Goal: Check status: Check status

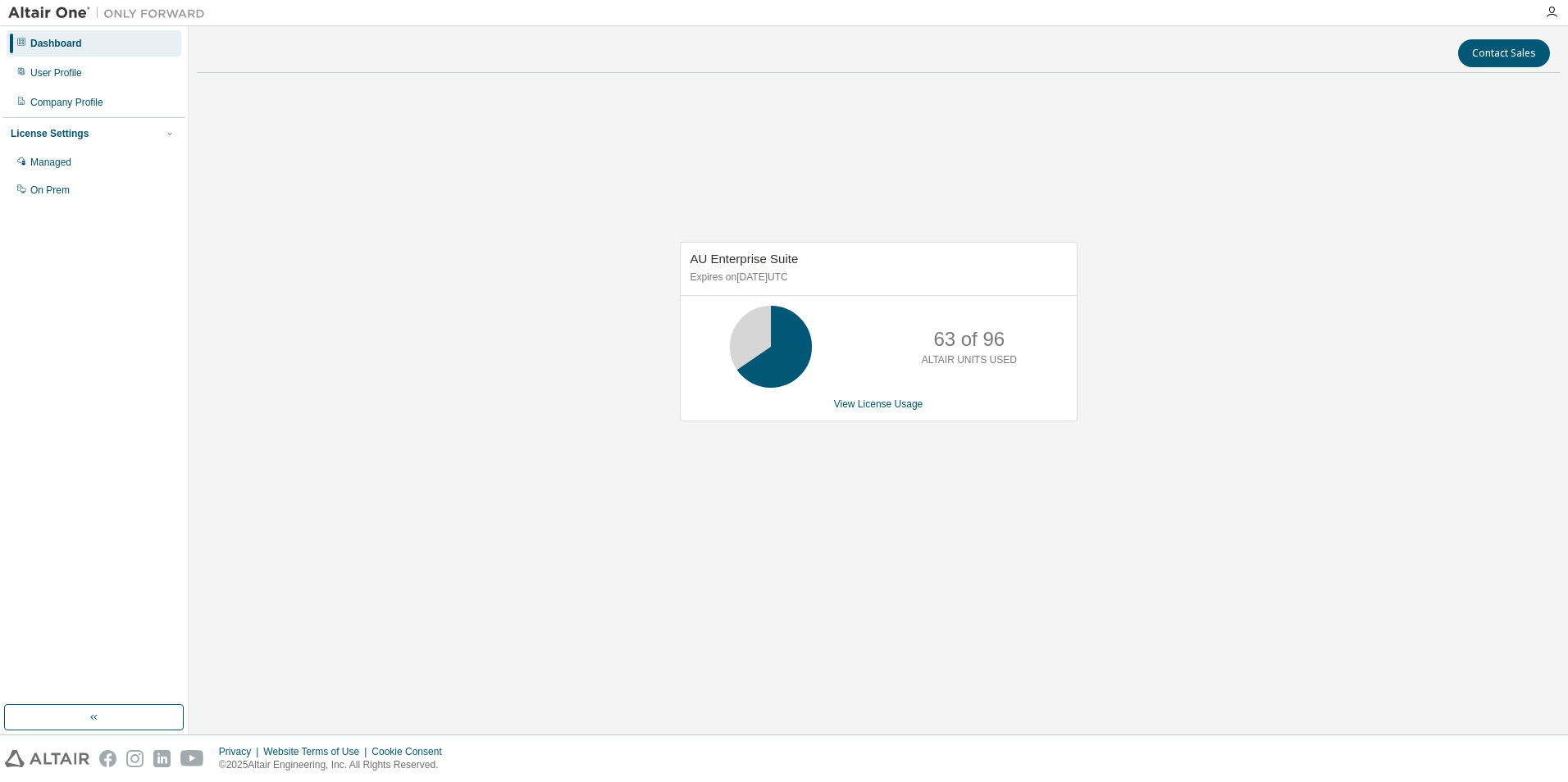
click at [959, 359] on p "ALTAIR UNITS USED" at bounding box center [969, 360] width 95 height 14
click at [792, 357] on icon at bounding box center [771, 346] width 41 height 41
click at [858, 406] on link "View License Usage" at bounding box center [878, 404] width 90 height 11
